Goal: Communication & Community: Answer question/provide support

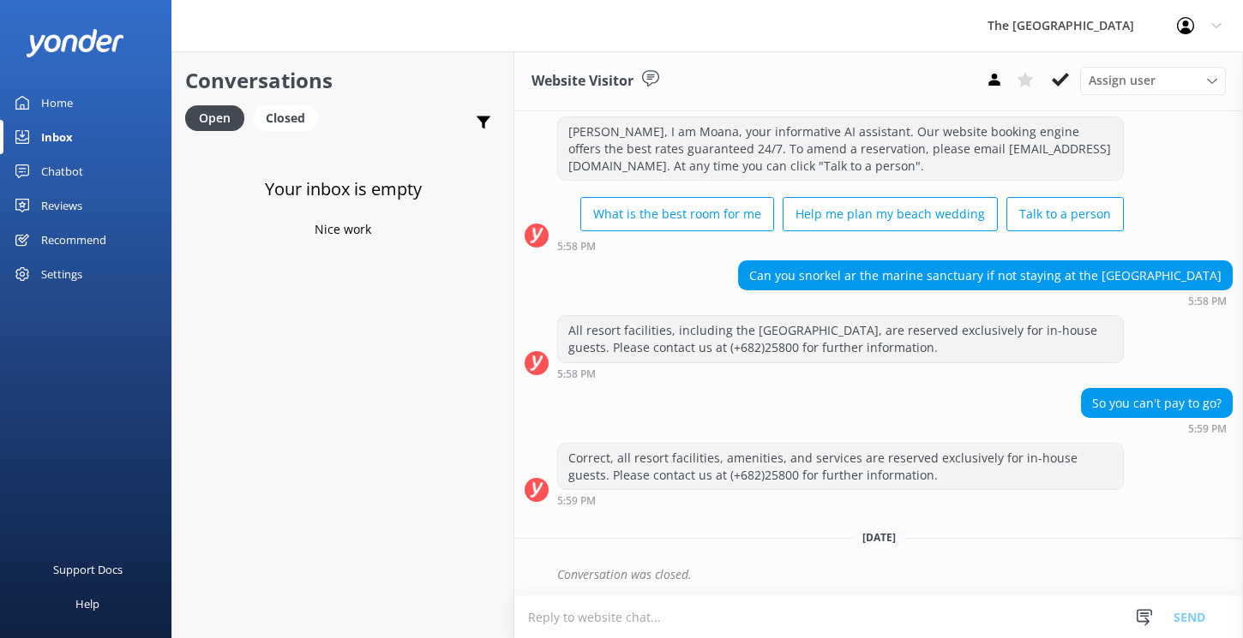
scroll to position [40, 0]
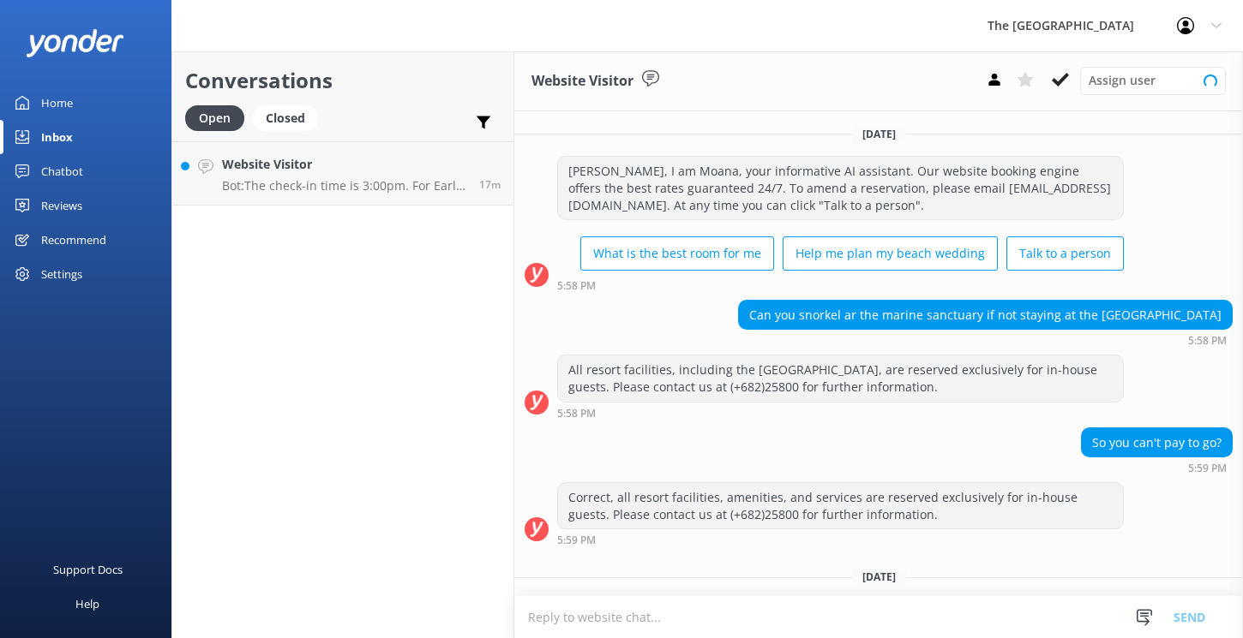
scroll to position [40, 0]
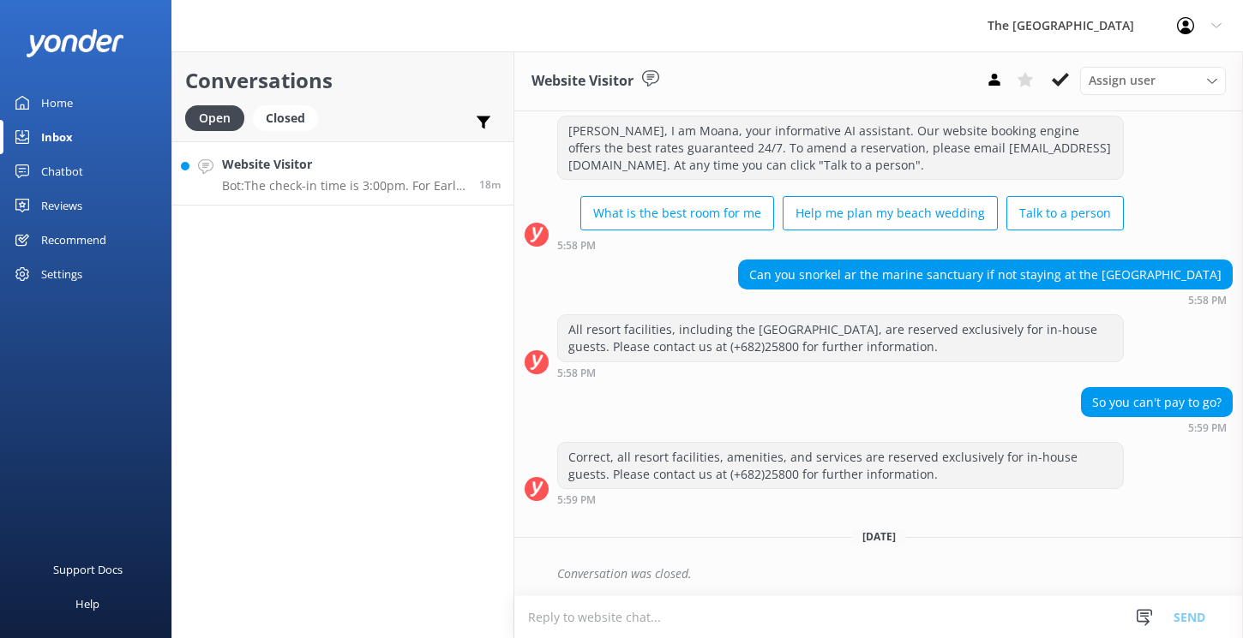
click at [249, 167] on h4 "Website Visitor" at bounding box center [344, 164] width 244 height 19
